Goal: Transaction & Acquisition: Obtain resource

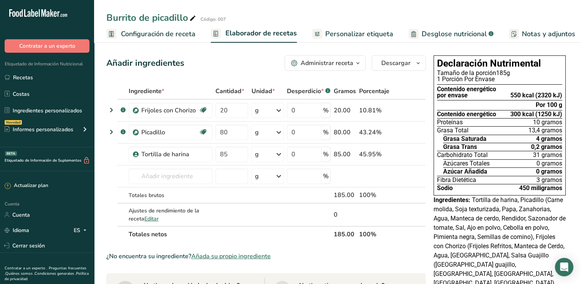
scroll to position [0, 95]
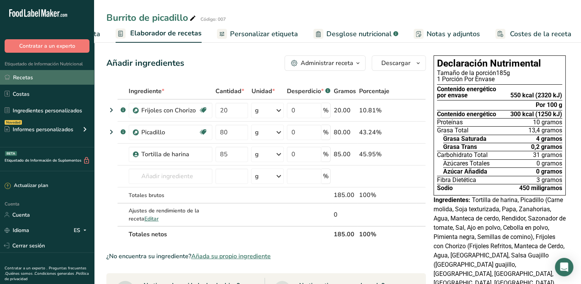
click at [50, 79] on link "Recetas" at bounding box center [47, 77] width 94 height 15
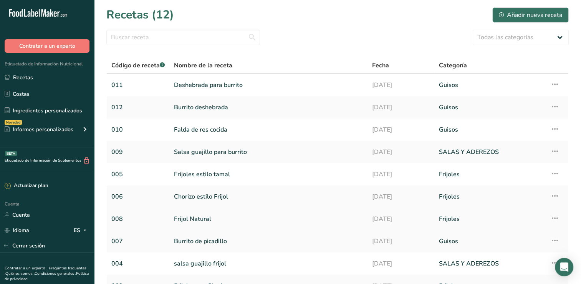
click at [196, 216] on link "Frijol Natural" at bounding box center [268, 219] width 189 height 16
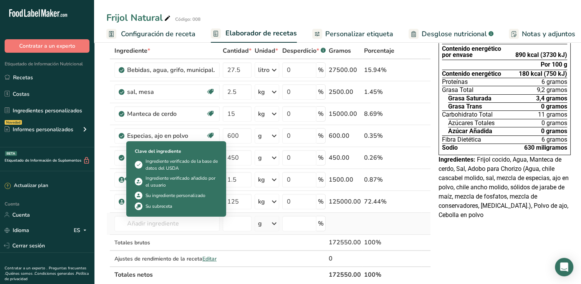
scroll to position [77, 0]
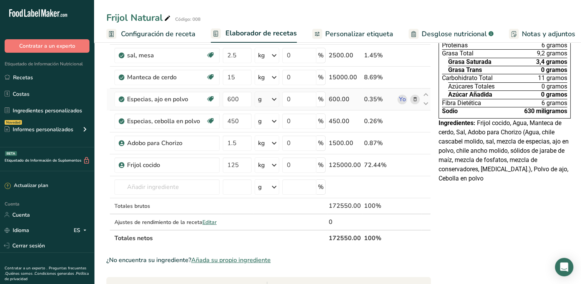
click at [413, 98] on icon at bounding box center [415, 99] width 5 height 8
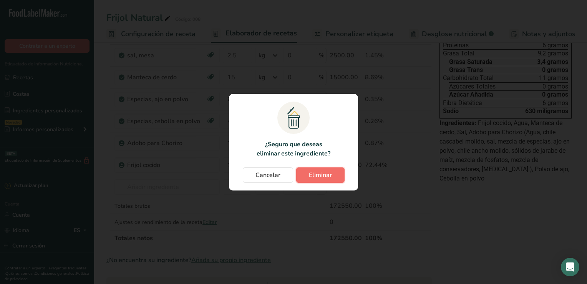
click at [317, 172] on span "Eliminar" at bounding box center [320, 174] width 23 height 9
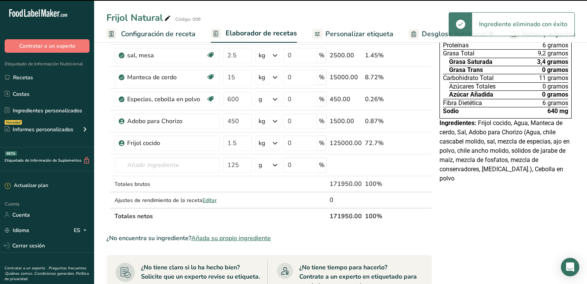
type input "450"
type input "1.5"
type input "125"
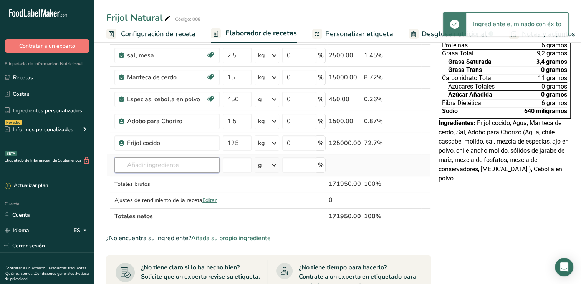
click at [164, 161] on input "text" at bounding box center [166, 164] width 105 height 15
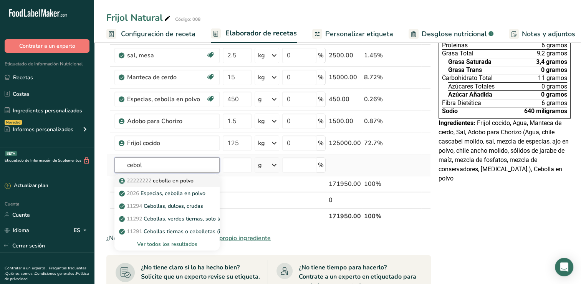
type input "cebol"
click at [171, 177] on font "cebolla en polvo" at bounding box center [173, 180] width 41 height 7
type input "cebolla en polvo"
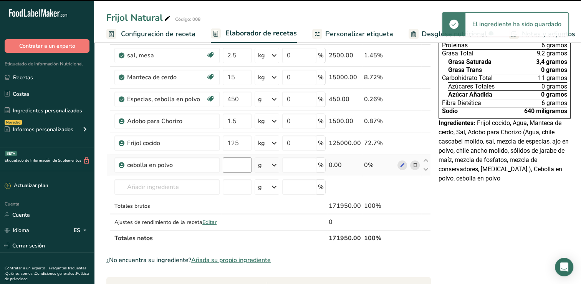
type input "0"
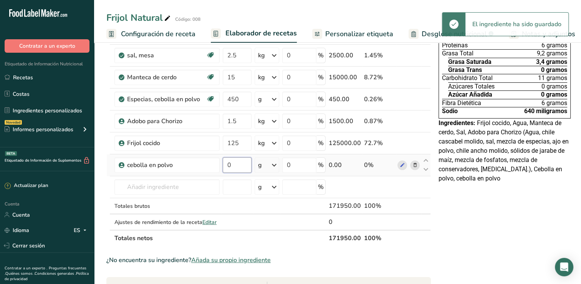
click at [237, 166] on input "0" at bounding box center [237, 164] width 29 height 15
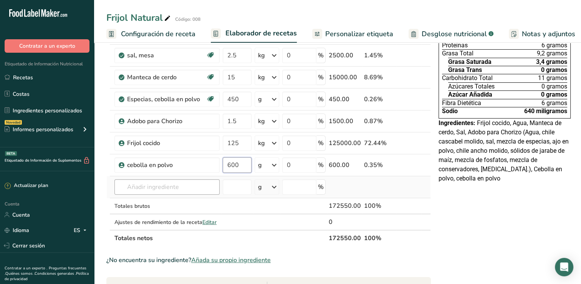
type input "600"
click at [172, 181] on div "Ingrediente * Cantidad * Unidad * Desperdicio * .a-a{fill:#347362;}.b-a{fill:#f…" at bounding box center [268, 126] width 325 height 240
click at [400, 162] on icon at bounding box center [402, 165] width 5 height 8
click at [413, 165] on icon at bounding box center [415, 165] width 5 height 8
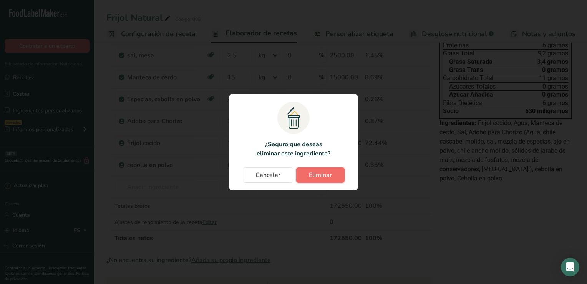
click at [311, 172] on span "Eliminar" at bounding box center [320, 174] width 23 height 9
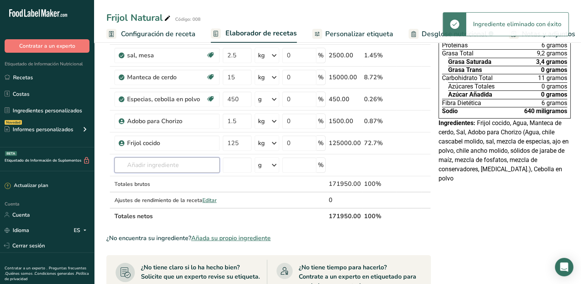
click at [176, 167] on input "text" at bounding box center [166, 164] width 105 height 15
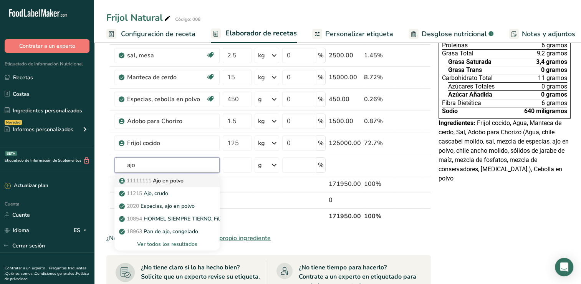
type input "ajo"
click at [173, 178] on font "Ajo en polvo" at bounding box center [168, 180] width 31 height 7
type input "Ajo en polvo"
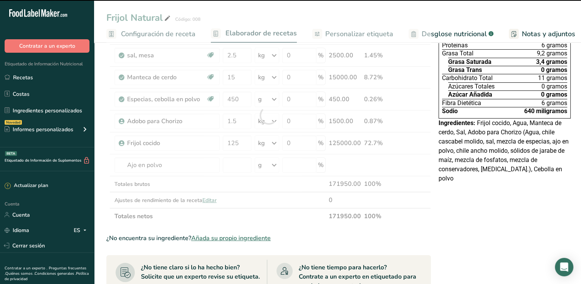
type input "0"
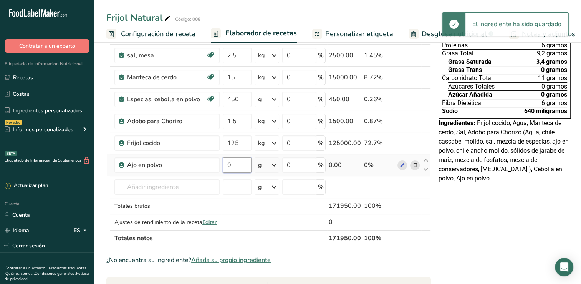
click at [235, 164] on input "0" at bounding box center [237, 164] width 29 height 15
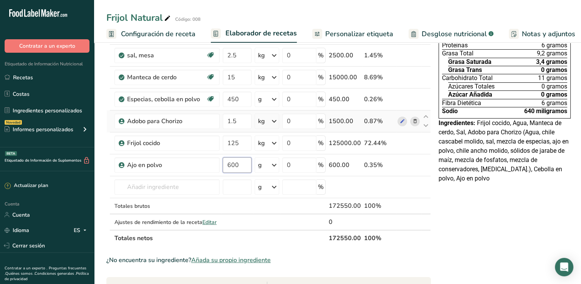
type input "600"
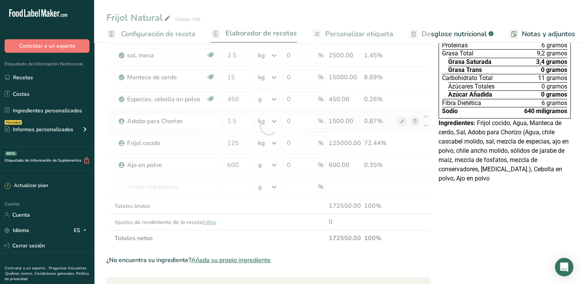
click at [244, 109] on div "Ingrediente * Cantidad * Unidad * Desperdicio * .a-a{fill:#347362;}.b-a{fill:#f…" at bounding box center [268, 126] width 325 height 240
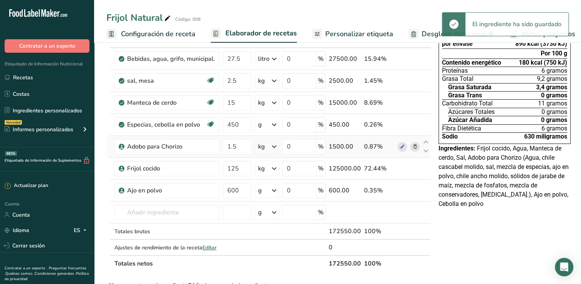
scroll to position [38, 0]
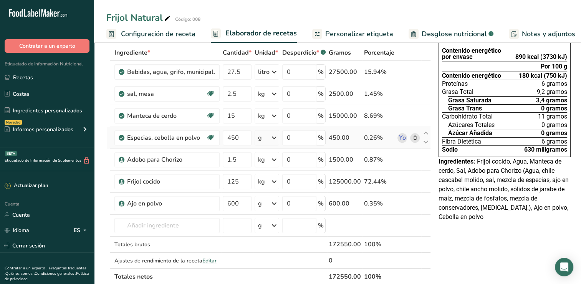
click at [411, 136] on span at bounding box center [415, 137] width 9 height 9
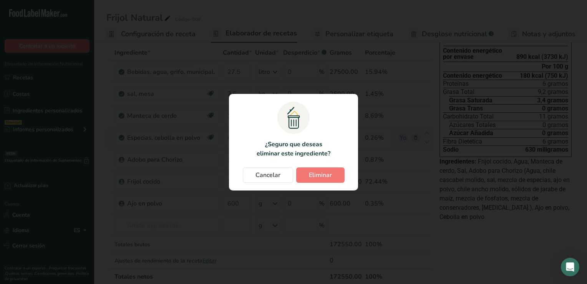
click at [408, 136] on div "Cambiar modal de contraseña" at bounding box center [293, 142] width 587 height 284
click at [323, 169] on button "Eliminar" at bounding box center [320, 174] width 48 height 15
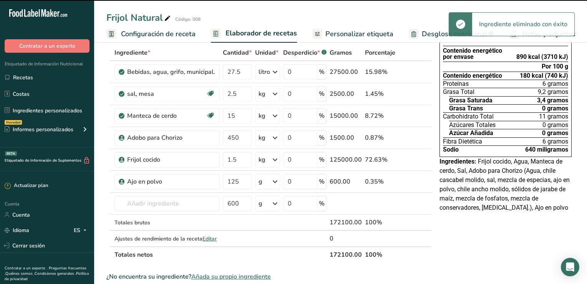
type input "1.5"
type input "125"
type input "600"
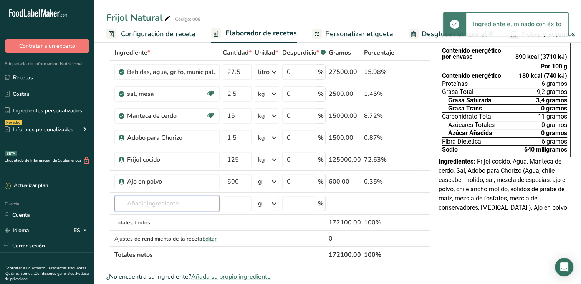
drag, startPoint x: 178, startPoint y: 201, endPoint x: 177, endPoint y: 196, distance: 5.2
click at [178, 200] on input "text" at bounding box center [166, 203] width 105 height 15
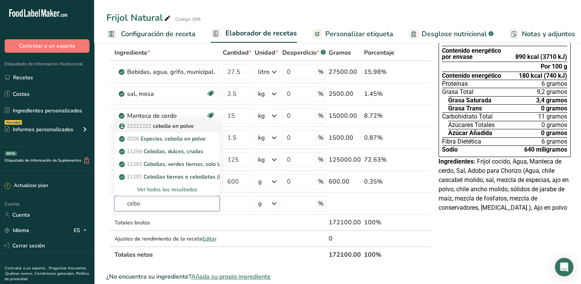
type input "cebo"
click at [184, 125] on font "cebolla en polvo" at bounding box center [173, 125] width 41 height 7
type input "cebolla en polvo"
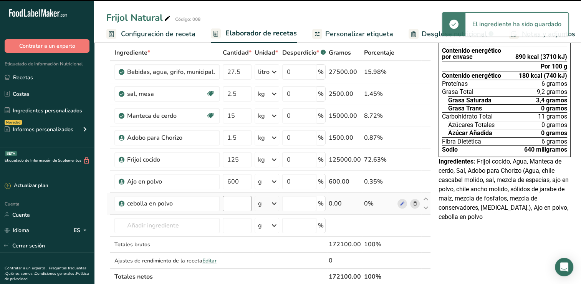
type input "0"
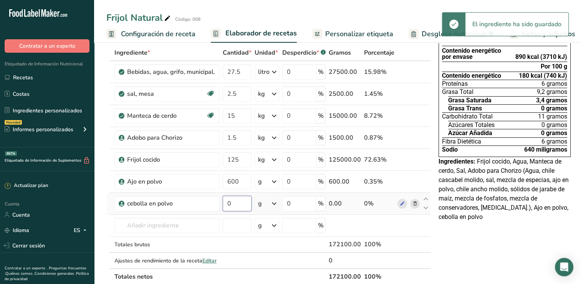
click at [235, 204] on input "0" at bounding box center [237, 203] width 29 height 15
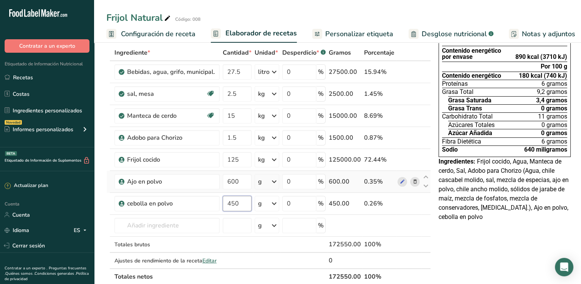
type input "450"
click at [267, 171] on div "Ingrediente * Cantidad * Unidad * Desperdicio * .a-a{fill:#347362;}.b-a{fill:#f…" at bounding box center [268, 165] width 325 height 240
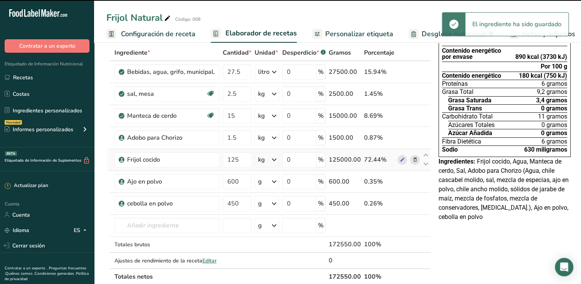
scroll to position [0, 0]
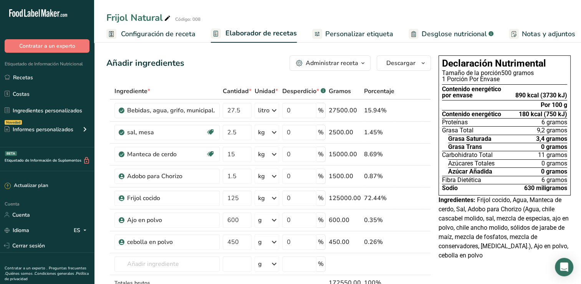
click at [428, 33] on span "Desglose nutricional" at bounding box center [454, 34] width 65 height 10
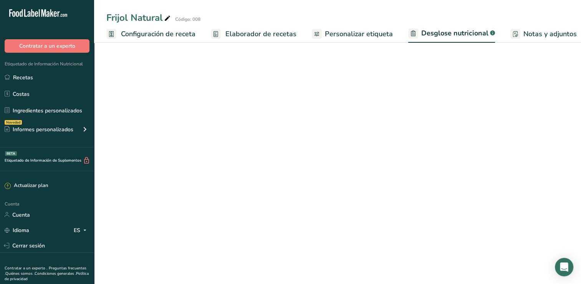
select select "Calories"
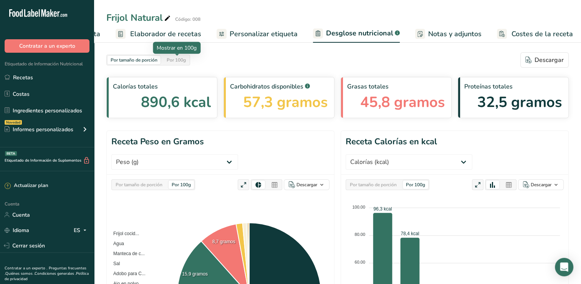
click at [180, 61] on div "Por 100g" at bounding box center [176, 60] width 25 height 8
click at [191, 33] on span "Elaborador de recetas" at bounding box center [165, 34] width 71 height 10
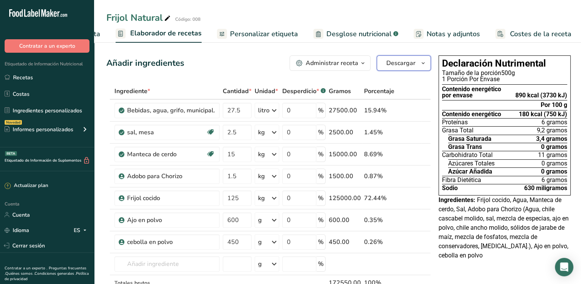
click at [420, 62] on icon "button" at bounding box center [423, 63] width 6 height 10
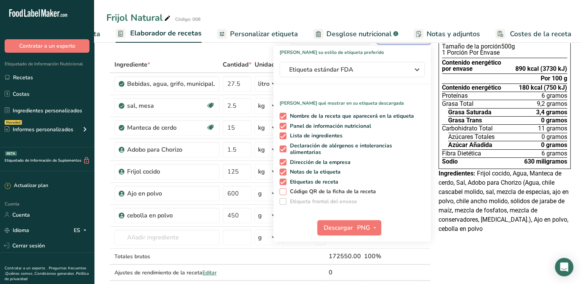
scroll to position [38, 0]
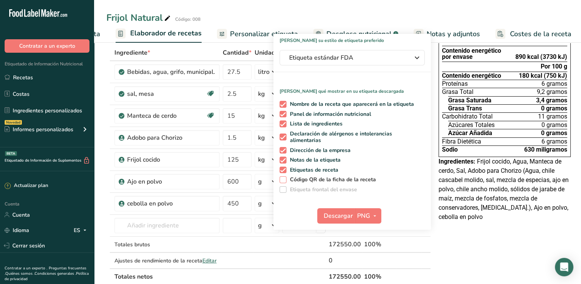
click at [280, 179] on span at bounding box center [283, 179] width 7 height 7
click at [280, 179] on input "Código QR de la ficha de la receta" at bounding box center [282, 179] width 5 height 5
checkbox input "true"
click at [373, 219] on icon "button" at bounding box center [375, 216] width 6 height 10
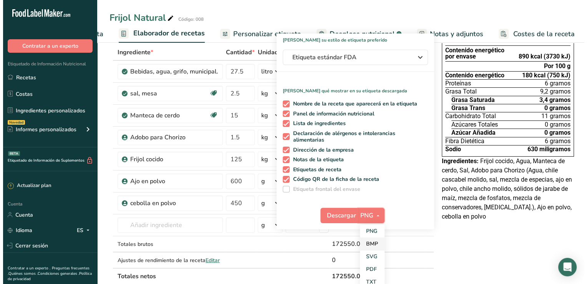
scroll to position [77, 0]
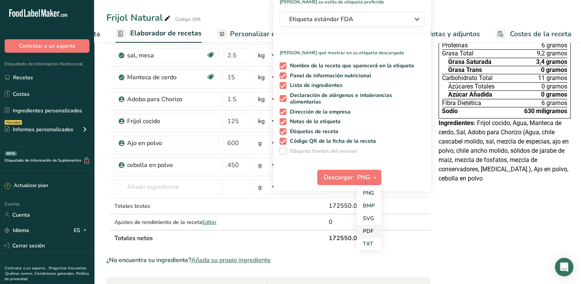
click at [366, 233] on link "PDF" at bounding box center [369, 230] width 25 height 13
drag, startPoint x: 366, startPoint y: 233, endPoint x: 330, endPoint y: 176, distance: 67.2
click at [330, 176] on span "Descargar" at bounding box center [338, 176] width 29 height 9
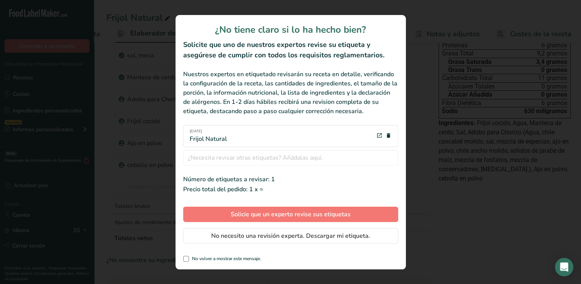
scroll to position [0, 89]
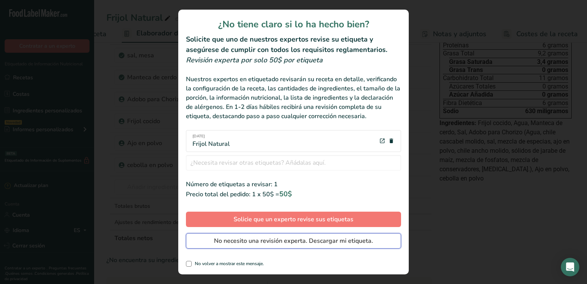
click at [288, 238] on span "No necesito una revisión experta. Descargar mi etiqueta." at bounding box center [293, 240] width 159 height 9
click at [0, 0] on div at bounding box center [0, 0] width 0 height 0
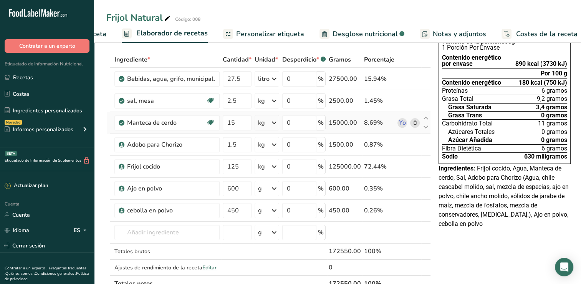
scroll to position [0, 0]
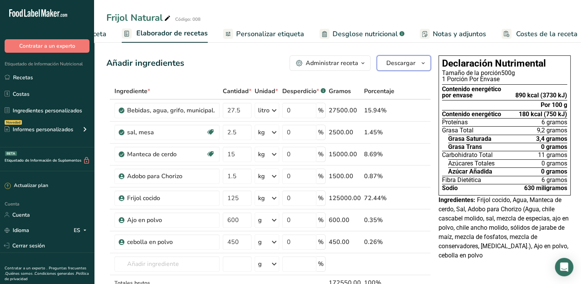
click at [422, 66] on icon "button" at bounding box center [423, 63] width 6 height 10
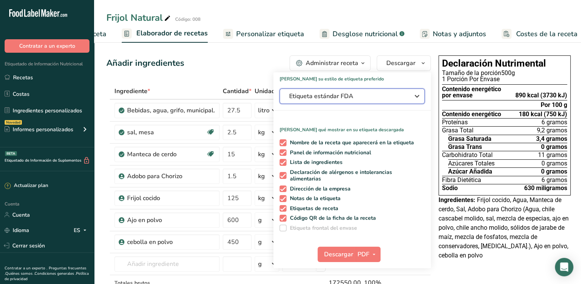
click at [390, 93] on span "Etiqueta estándar FDA" at bounding box center [346, 95] width 115 height 9
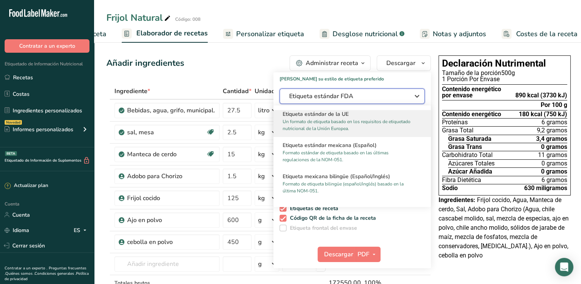
scroll to position [499, 0]
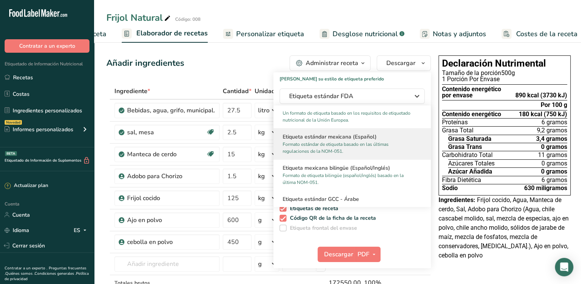
click at [346, 149] on p "Formato estándar de etiqueta basado en las últimas regulaciones de la NOM-051." at bounding box center [349, 148] width 132 height 14
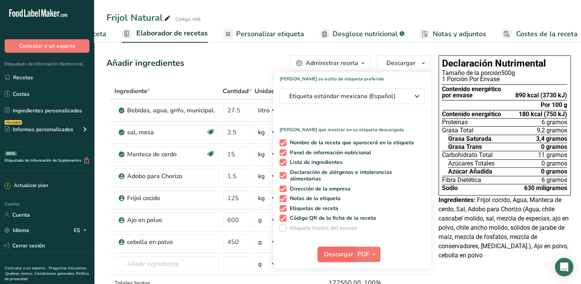
click at [342, 253] on span "Descargar" at bounding box center [338, 253] width 29 height 9
